Goal: Task Accomplishment & Management: Use online tool/utility

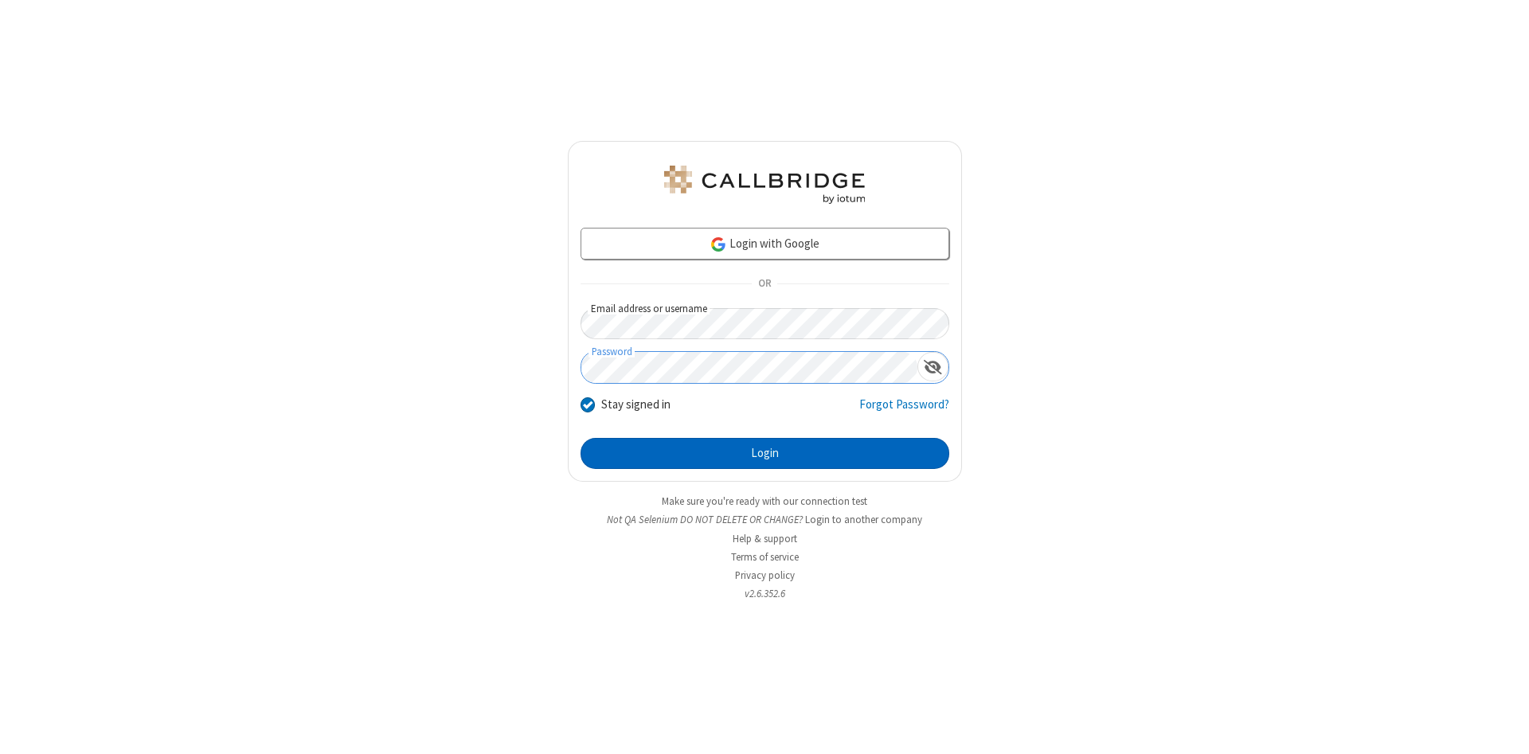
click at [765, 454] on button "Login" at bounding box center [765, 454] width 369 height 32
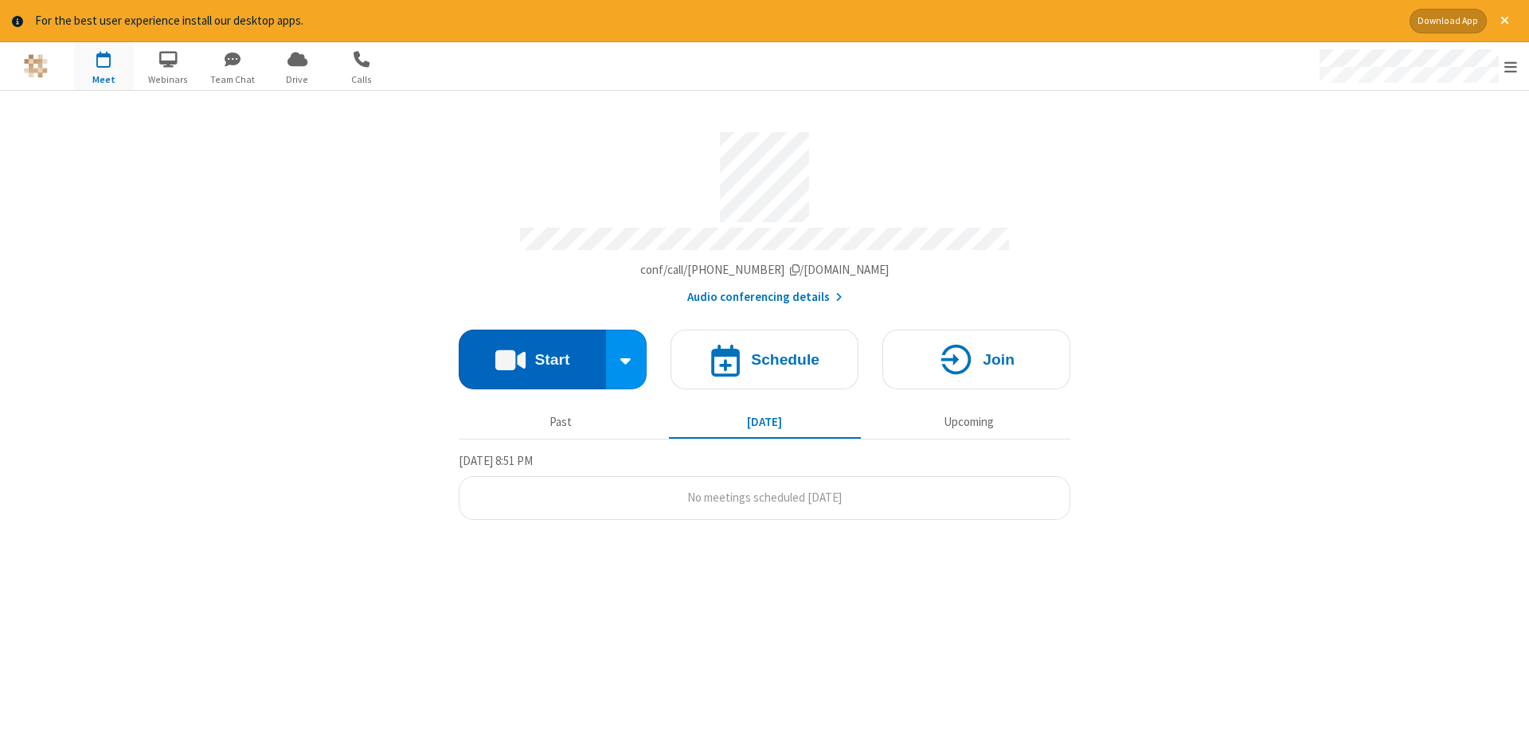
click at [532, 354] on button "Start" at bounding box center [532, 360] width 147 height 60
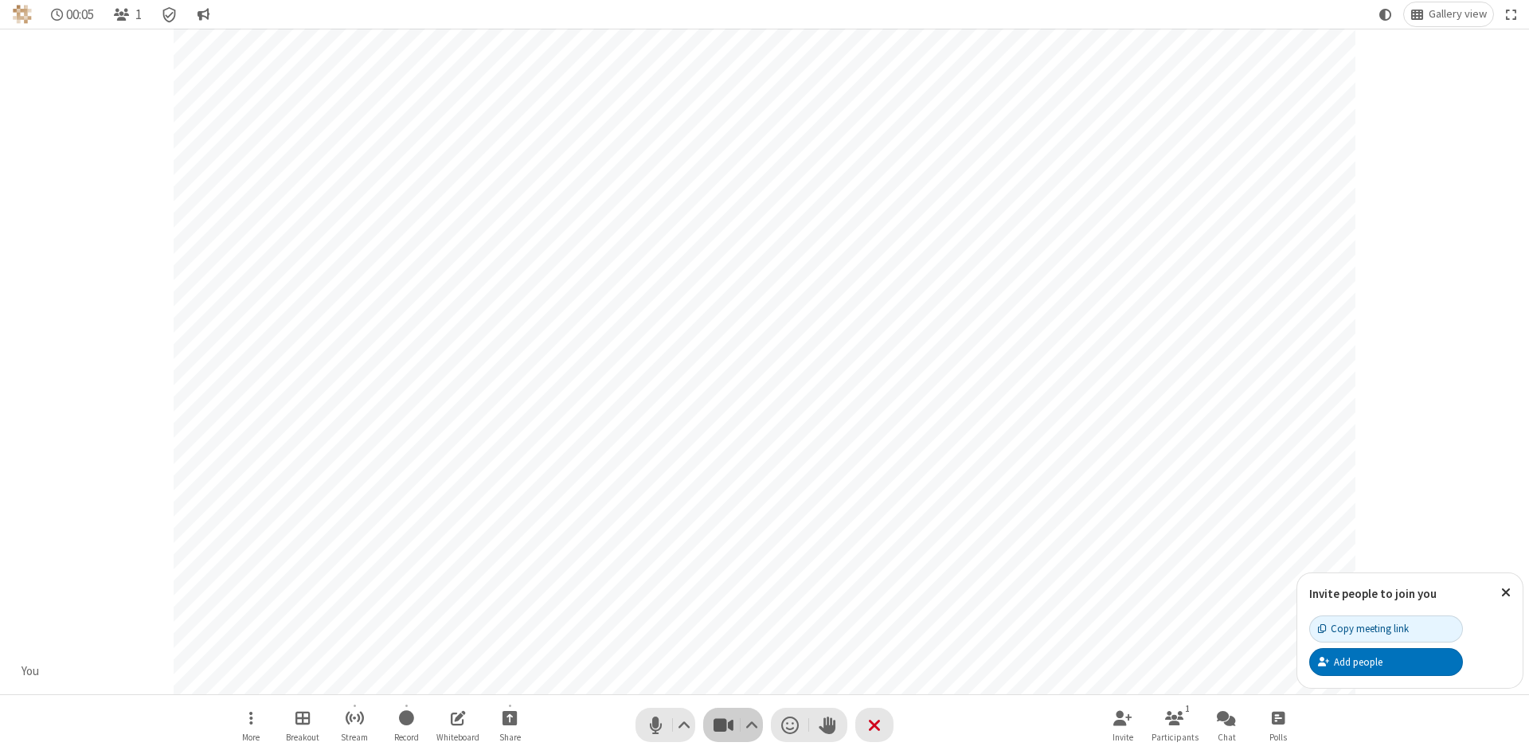
click at [723, 725] on span "Stop video (Alt+V)" at bounding box center [723, 725] width 24 height 23
click at [723, 725] on span "Start video (Alt+V)" at bounding box center [723, 725] width 24 height 23
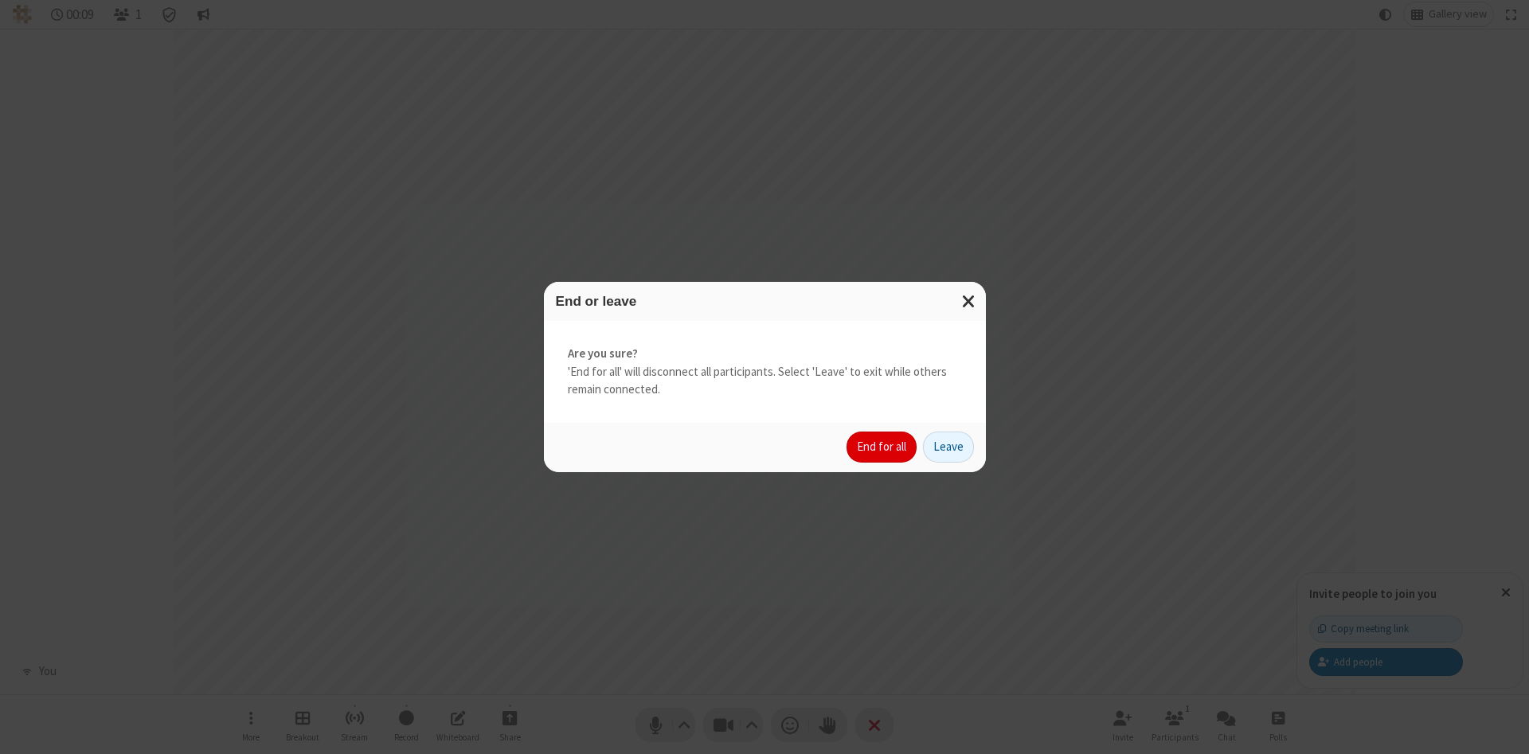
click at [883, 447] on button "End for all" at bounding box center [882, 448] width 70 height 32
